Goal: Check status: Check status

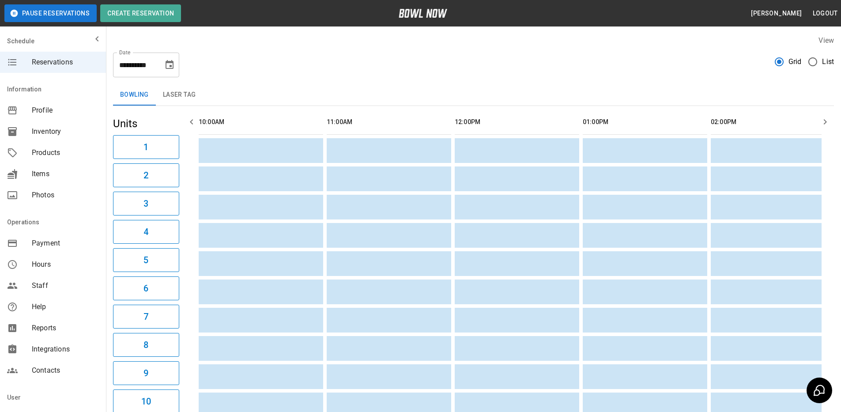
scroll to position [0, 924]
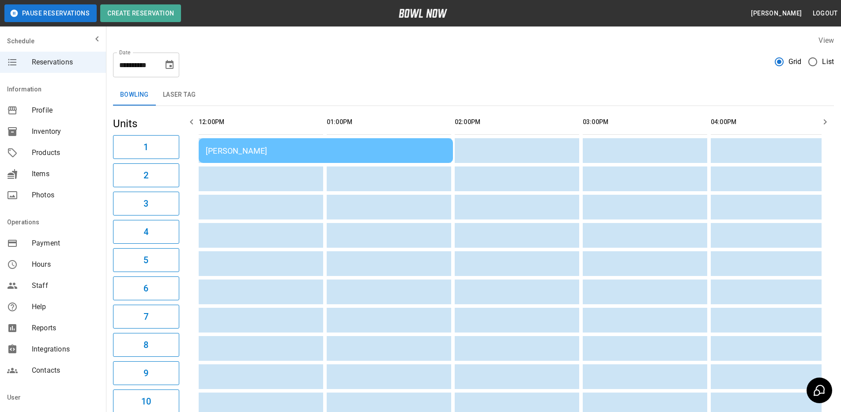
click at [327, 151] on div "Christina Zahuranec" at bounding box center [326, 150] width 240 height 9
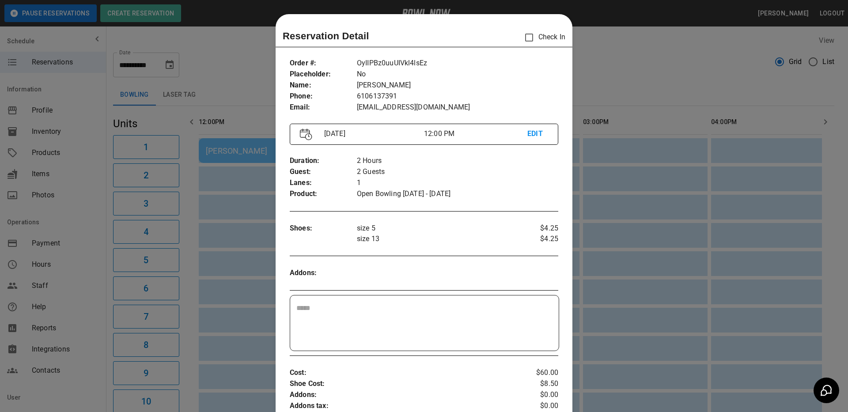
scroll to position [14, 0]
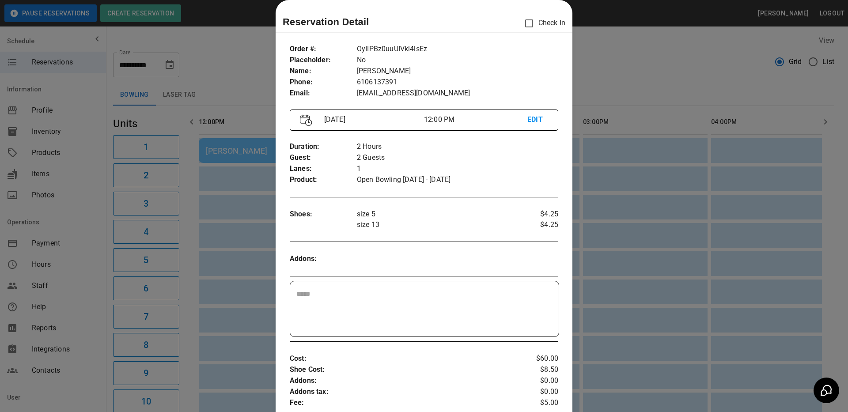
click at [613, 183] on div at bounding box center [424, 206] width 848 height 412
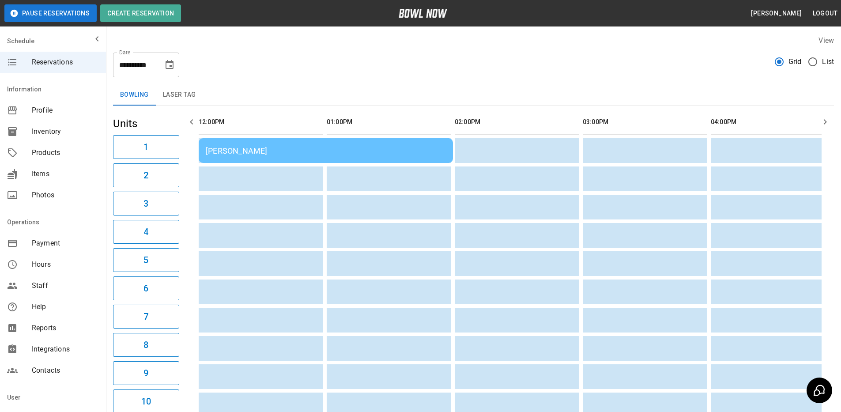
click at [351, 154] on div "Christina Zahuranec" at bounding box center [326, 150] width 240 height 9
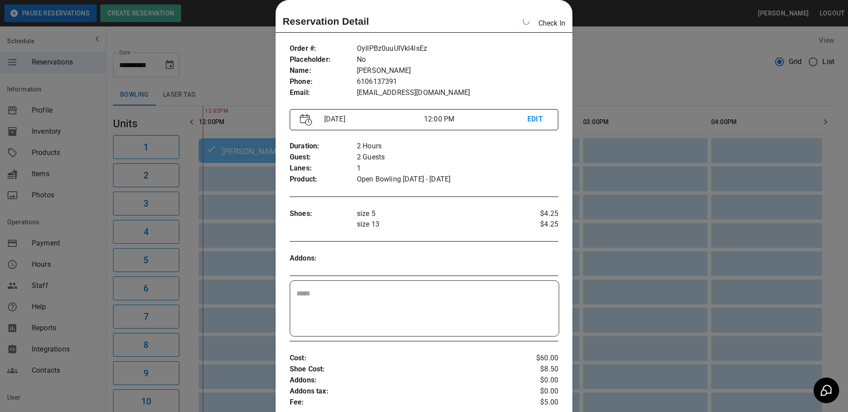
click at [613, 94] on div at bounding box center [424, 206] width 848 height 412
